Goal: Navigation & Orientation: Find specific page/section

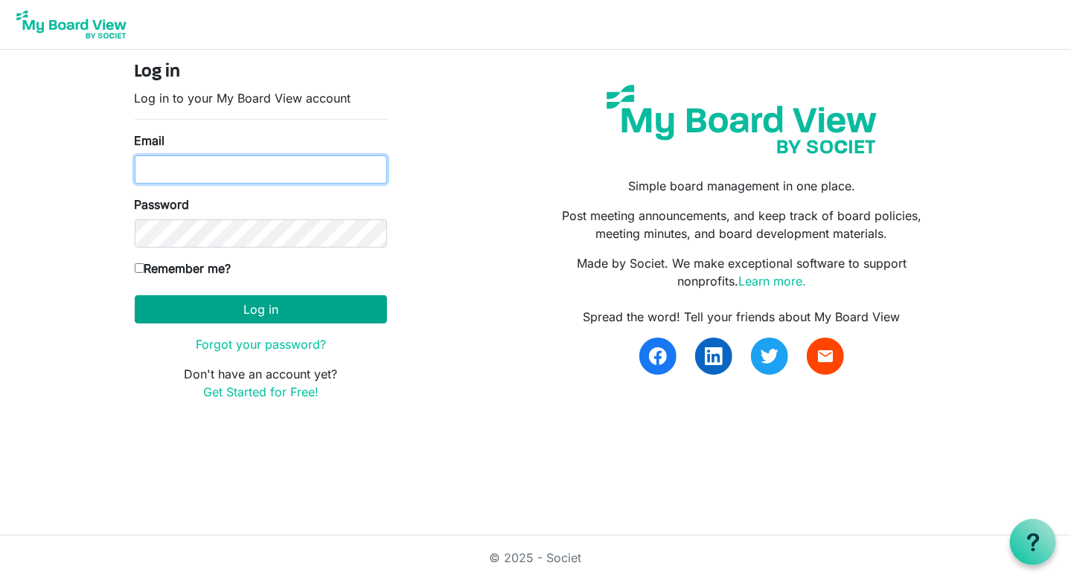
type input "[PERSON_NAME][EMAIL_ADDRESS][DOMAIN_NAME]"
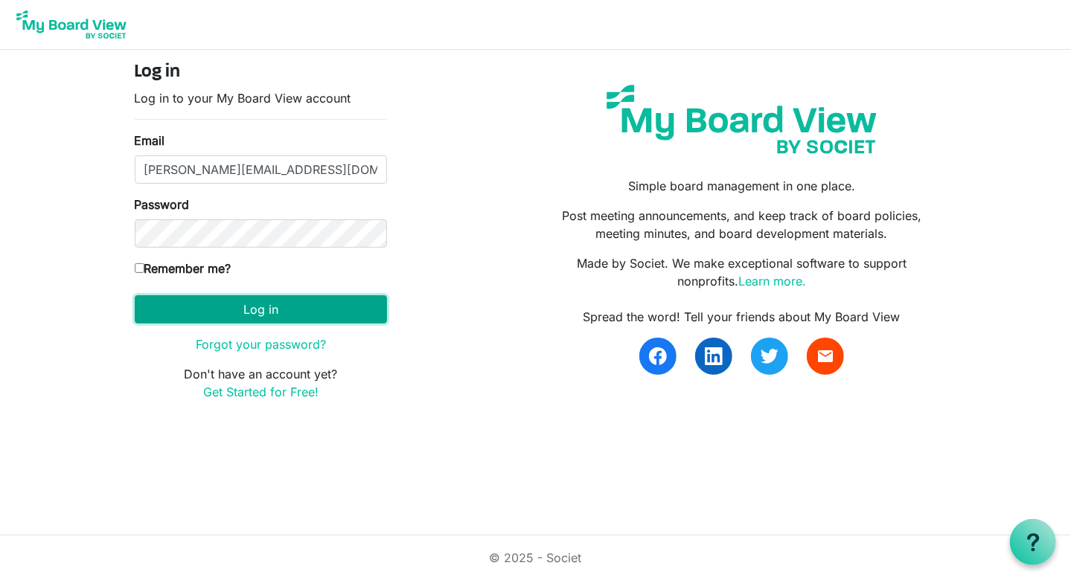
click at [228, 306] on button "Log in" at bounding box center [261, 309] width 252 height 28
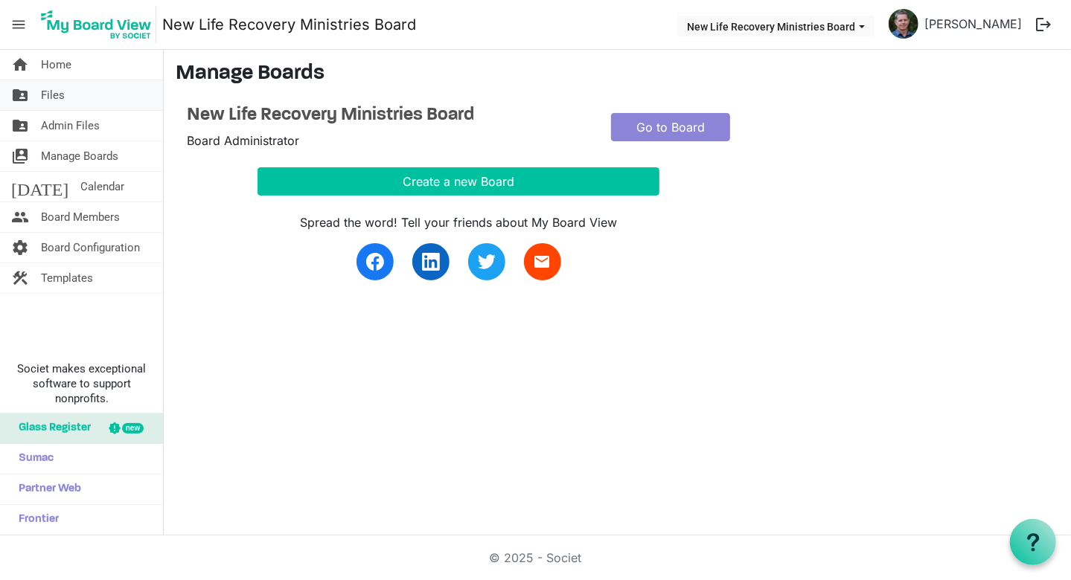
click at [65, 97] on link "folder_shared Files" at bounding box center [81, 95] width 163 height 30
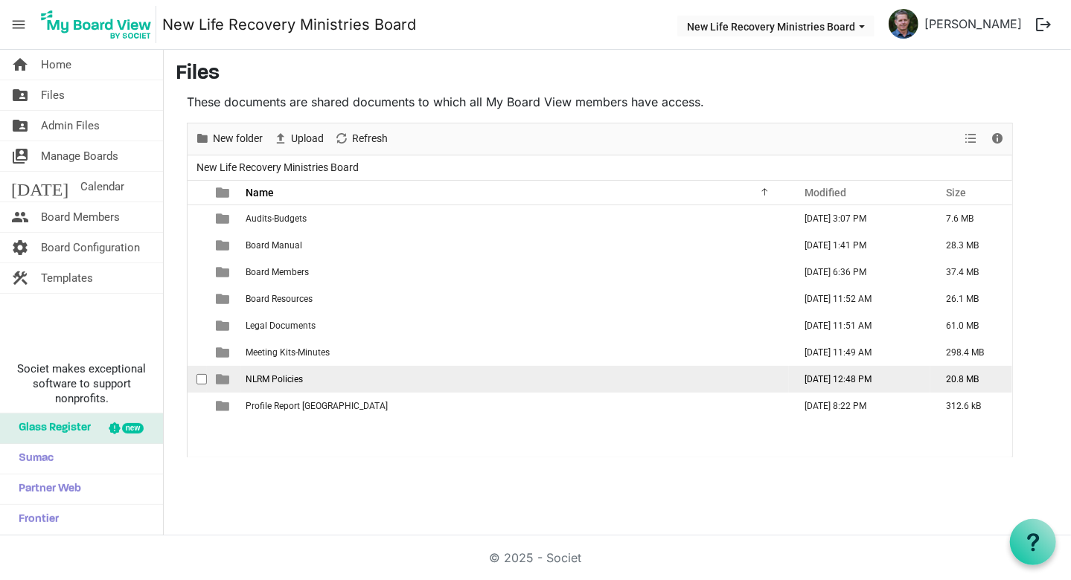
click at [281, 375] on span "NLRM Policies" at bounding box center [274, 379] width 57 height 10
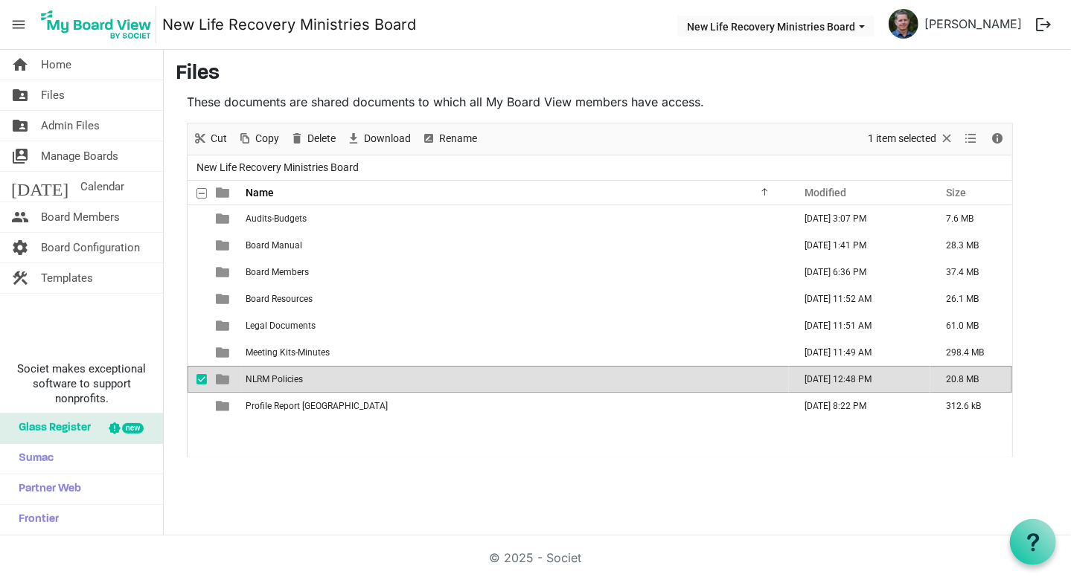
click at [290, 374] on span "NLRM Policies" at bounding box center [274, 379] width 57 height 10
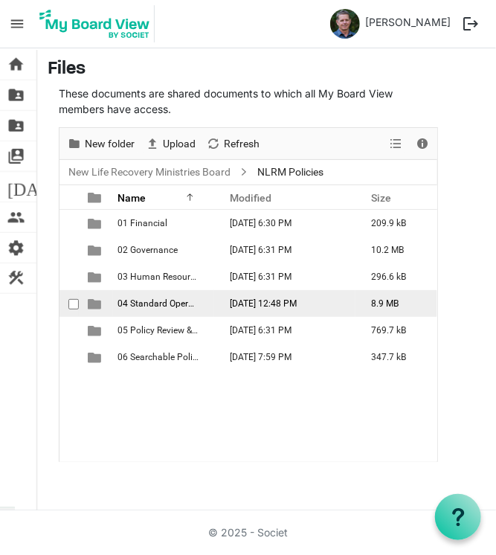
click at [156, 296] on td "04 Standard Operating Proceedures" at bounding box center [163, 303] width 101 height 27
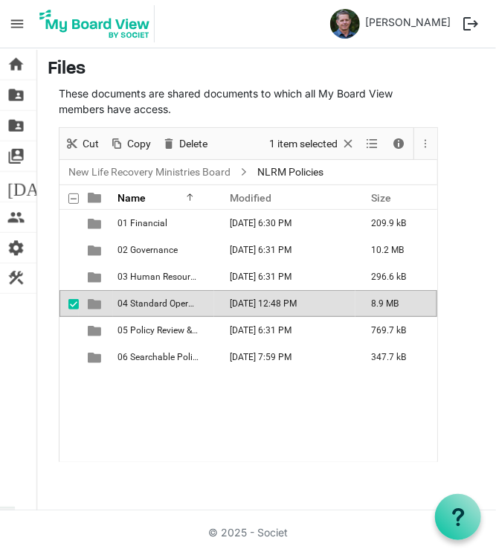
click at [157, 295] on td "04 Standard Operating Proceedures" at bounding box center [163, 303] width 101 height 27
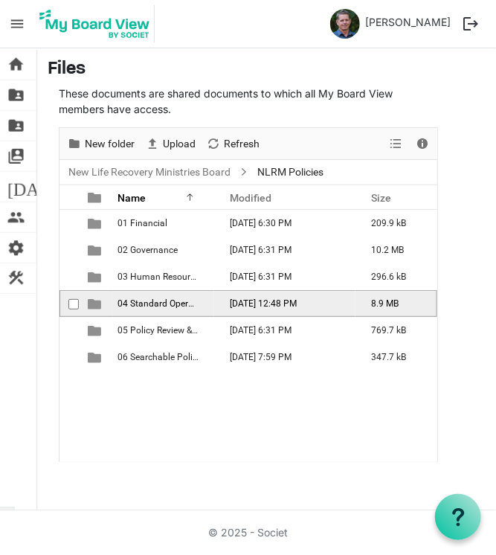
click at [156, 295] on td "04 Standard Operating Proceedures" at bounding box center [163, 303] width 101 height 27
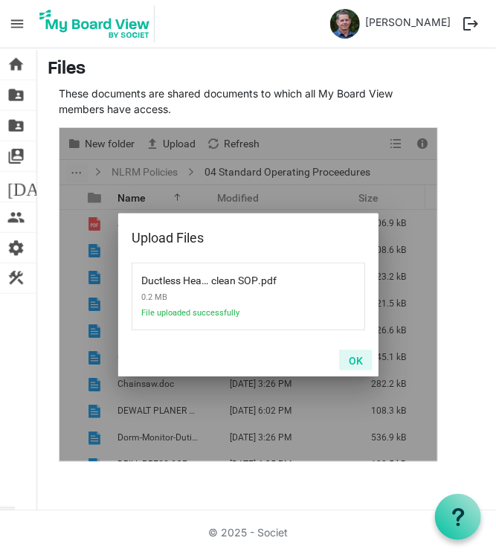
click at [356, 360] on button "OK" at bounding box center [355, 360] width 33 height 21
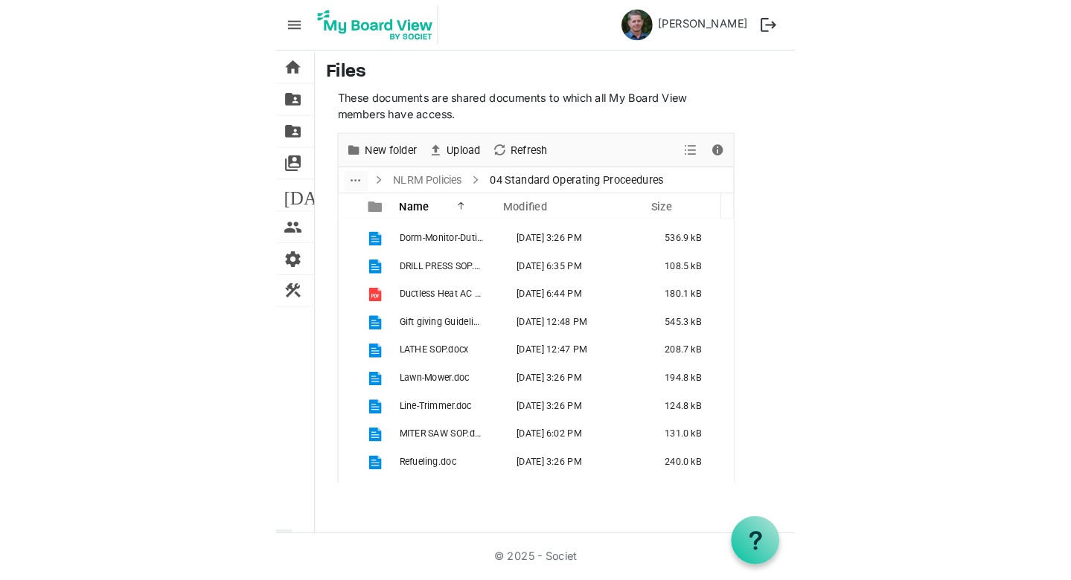
scroll to position [207, 0]
